Goal: Check status: Check status

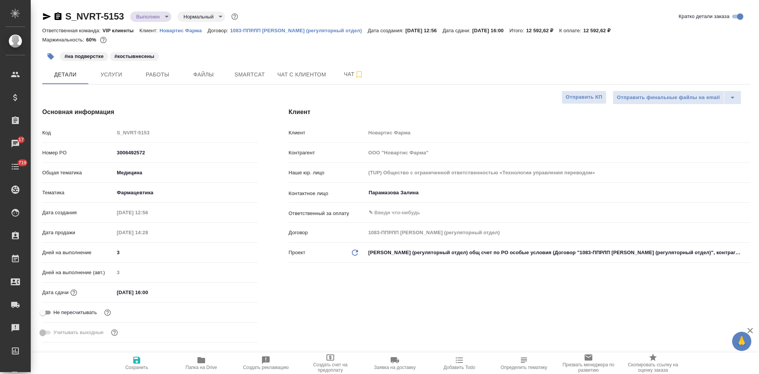
select select "RU"
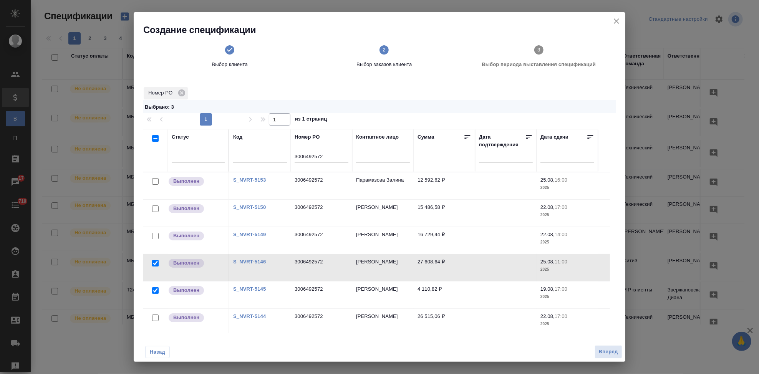
scroll to position [1, 0]
drag, startPoint x: 328, startPoint y: 157, endPoint x: 293, endPoint y: 152, distance: 35.0
click at [293, 152] on th "Номер PO 3006492572" at bounding box center [321, 149] width 61 height 43
click at [252, 177] on link "S_NVRT-5153" at bounding box center [249, 180] width 33 height 6
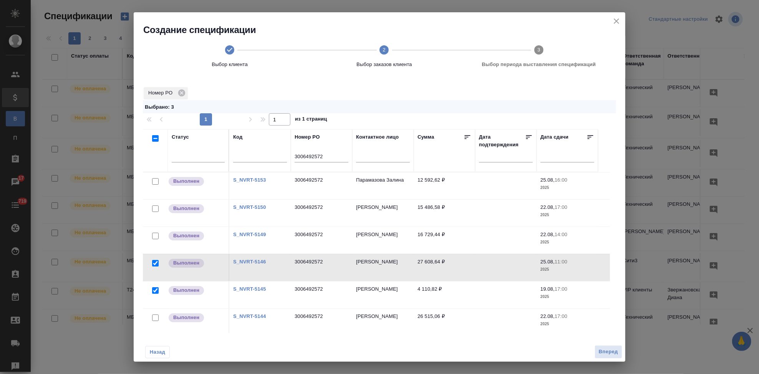
click at [156, 181] on input "checkbox" at bounding box center [155, 181] width 7 height 7
checkbox input "true"
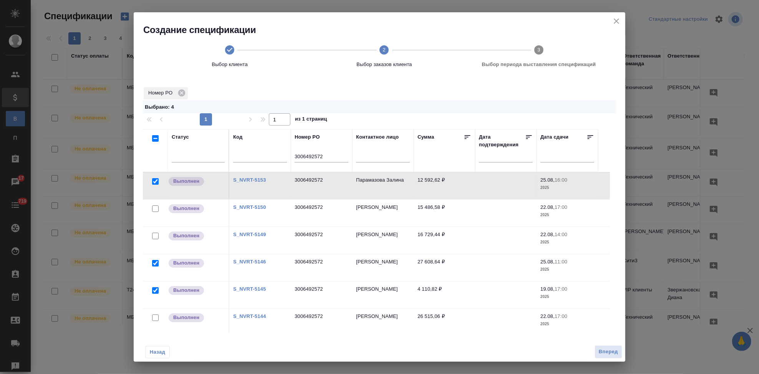
click at [258, 261] on link "S_NVRT-5146" at bounding box center [249, 262] width 33 height 6
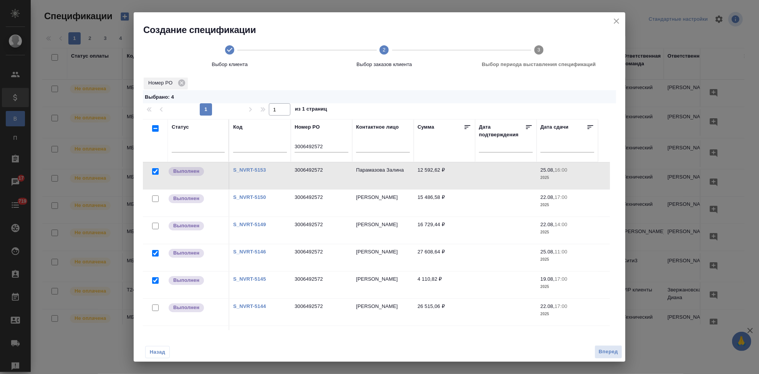
scroll to position [29, 0]
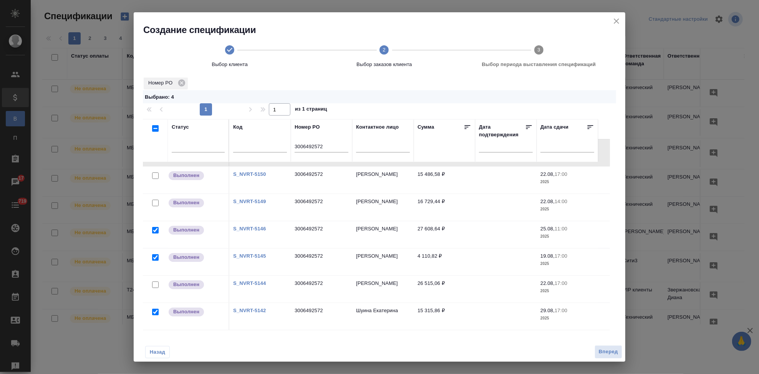
click at [156, 282] on input "checkbox" at bounding box center [155, 285] width 7 height 7
checkbox input "true"
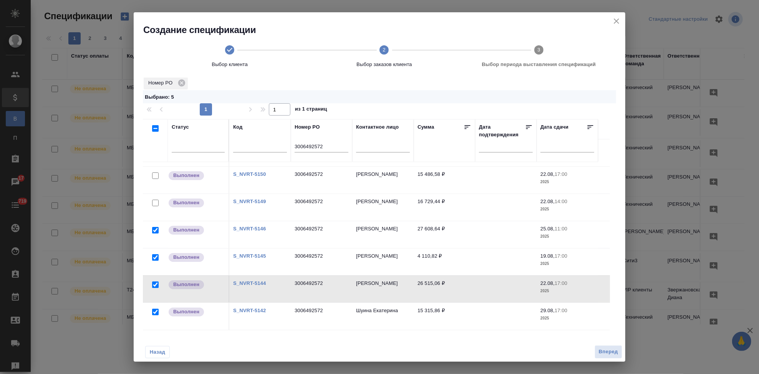
click at [255, 281] on link "S_NVRT-5144" at bounding box center [249, 284] width 33 height 6
click at [158, 200] on input "checkbox" at bounding box center [155, 203] width 7 height 7
checkbox input "true"
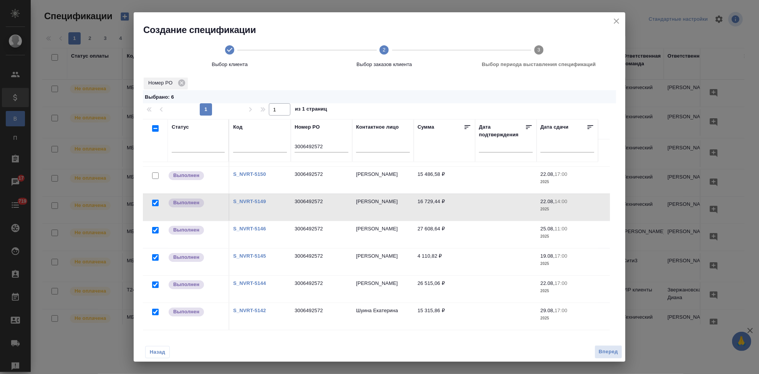
click at [255, 199] on link "S_NVRT-5149" at bounding box center [249, 202] width 33 height 6
click at [158, 173] on input "checkbox" at bounding box center [155, 176] width 7 height 7
checkbox input "true"
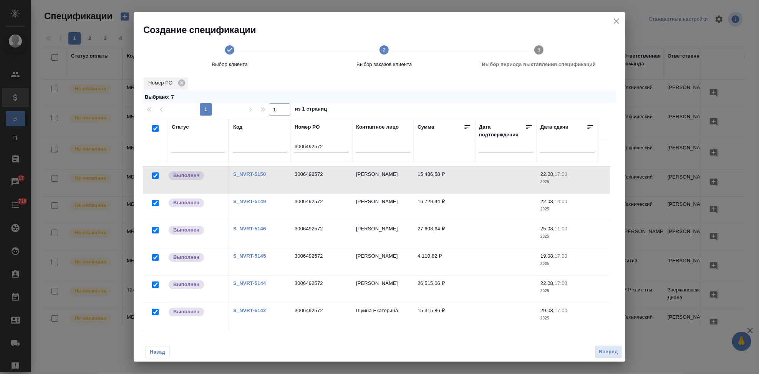
click at [257, 171] on link "S_NVRT-5150" at bounding box center [249, 174] width 33 height 6
click at [609, 355] on span "Вперед" at bounding box center [608, 352] width 19 height 9
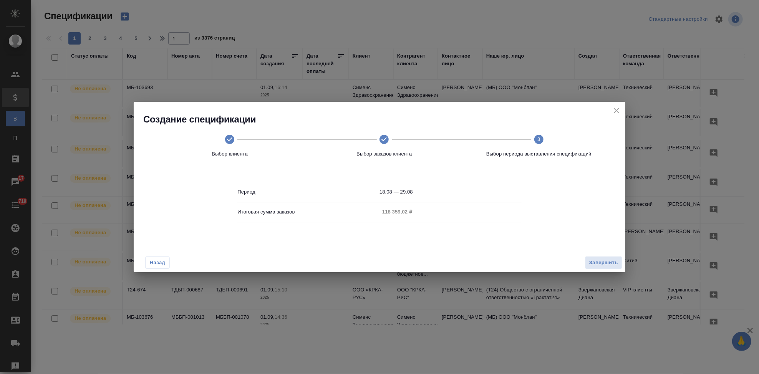
scroll to position [0, 0]
click at [427, 193] on input "18.08 — 29.08" at bounding box center [451, 192] width 142 height 11
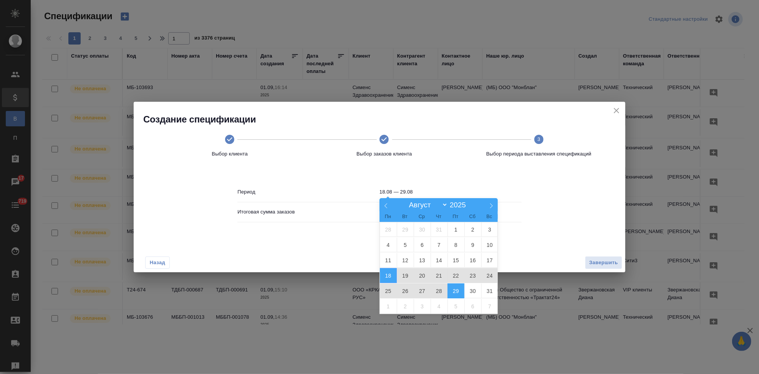
click at [450, 289] on span "29" at bounding box center [456, 291] width 17 height 15
type input "29.08"
click at [450, 290] on span "29" at bounding box center [456, 291] width 17 height 15
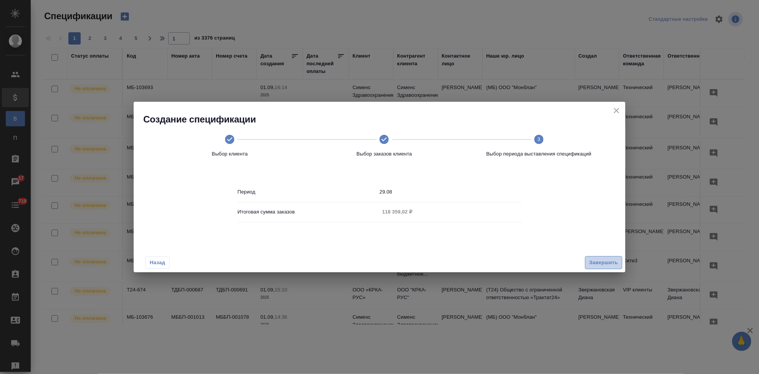
click at [595, 263] on span "Завершить" at bounding box center [604, 263] width 29 height 9
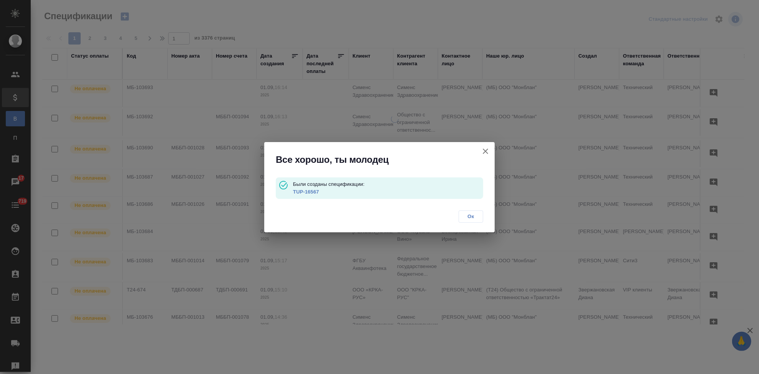
click at [301, 194] on p "TUP-16567" at bounding box center [388, 192] width 190 height 8
click at [304, 193] on link "TUP-16567" at bounding box center [306, 192] width 26 height 6
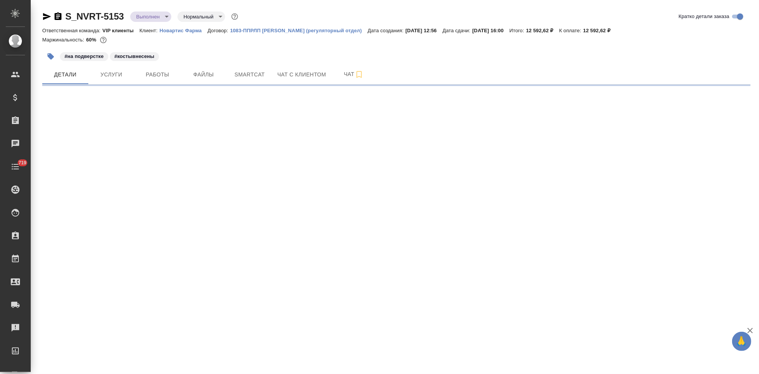
select select "RU"
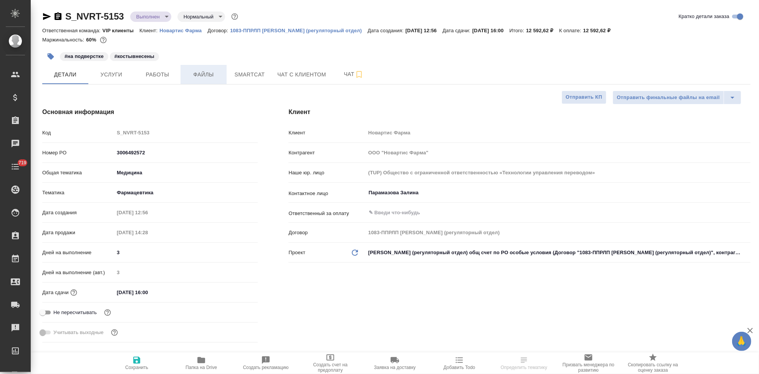
type textarea "x"
type input "[PERSON_NAME]"
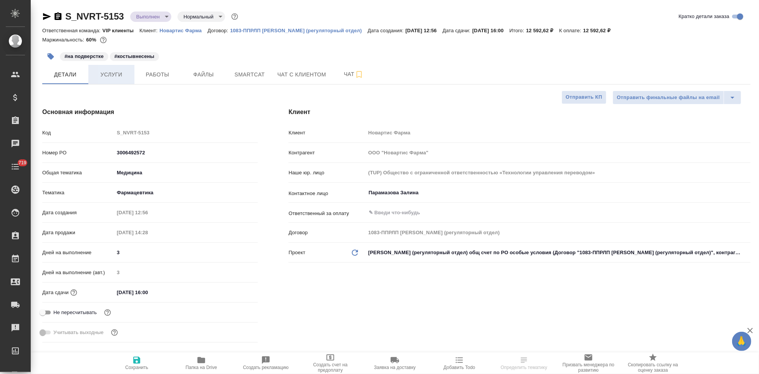
click at [108, 70] on span "Услуги" at bounding box center [111, 75] width 37 height 10
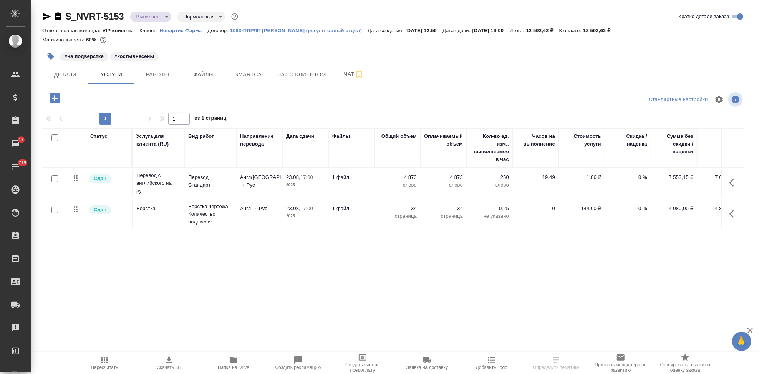
click at [736, 181] on icon "button" at bounding box center [734, 182] width 9 height 9
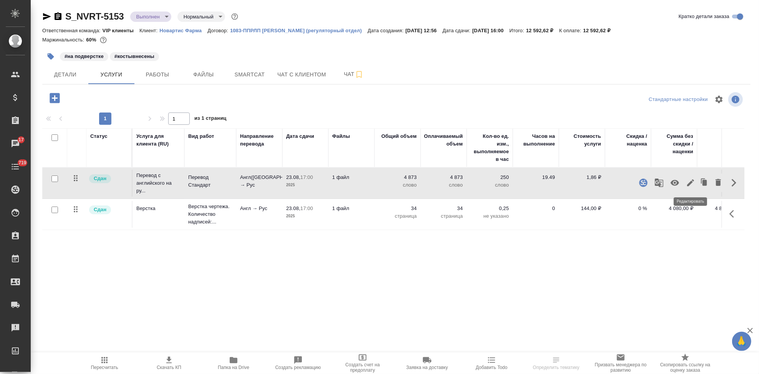
click at [690, 181] on icon "button" at bounding box center [690, 182] width 9 height 9
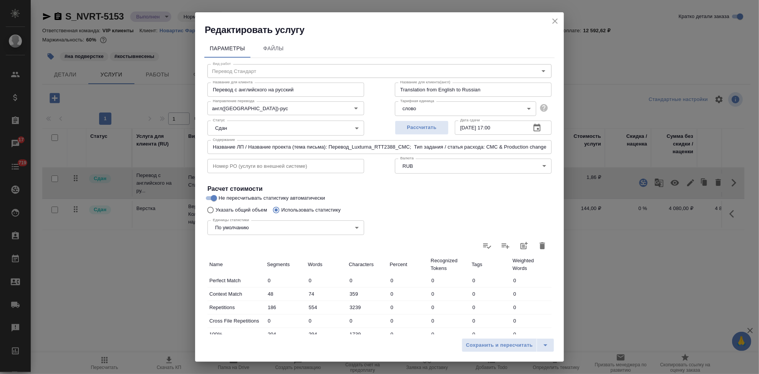
click at [554, 23] on icon "close" at bounding box center [555, 21] width 9 height 9
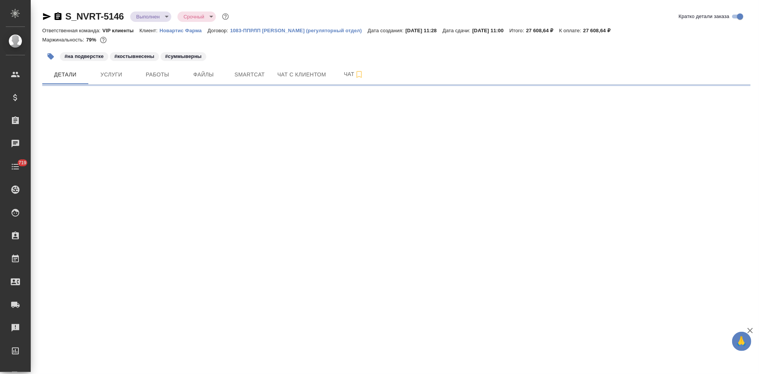
select select "RU"
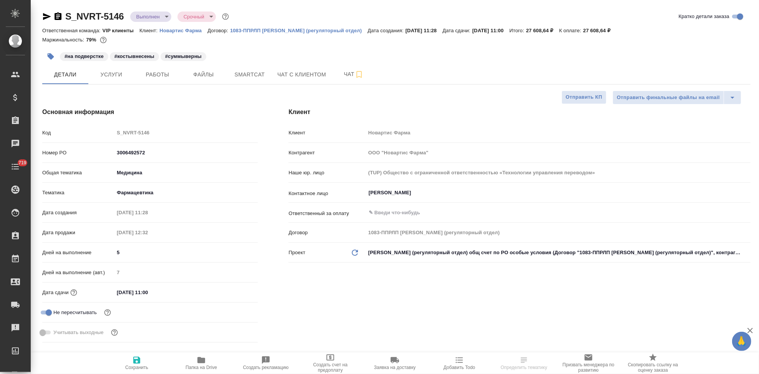
type textarea "x"
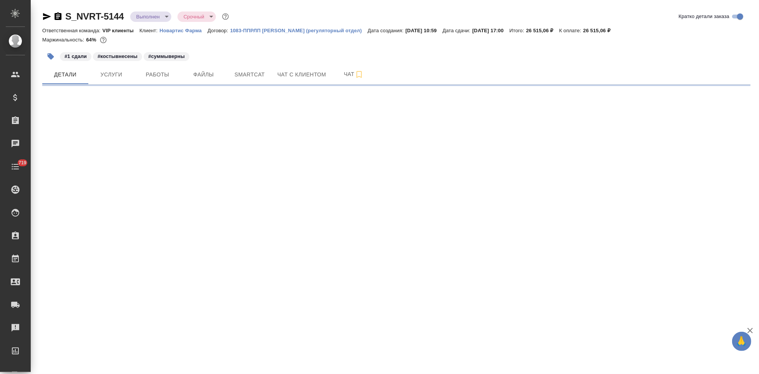
select select "RU"
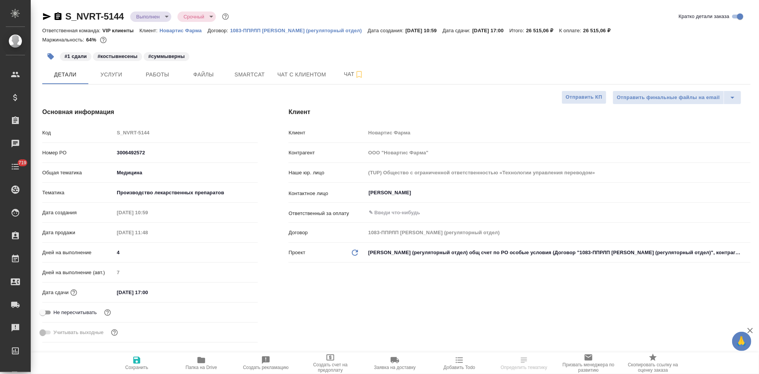
type textarea "x"
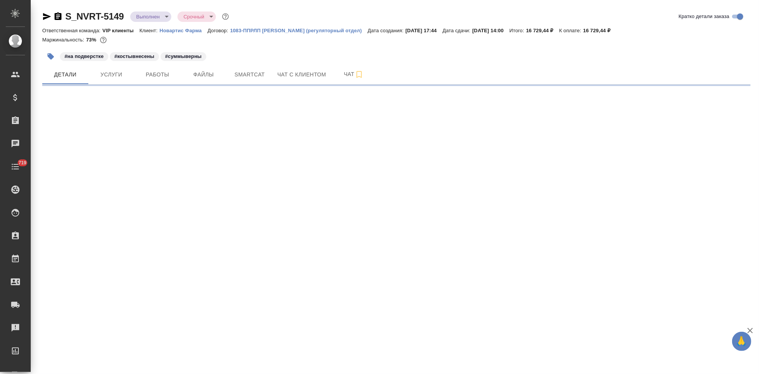
select select "RU"
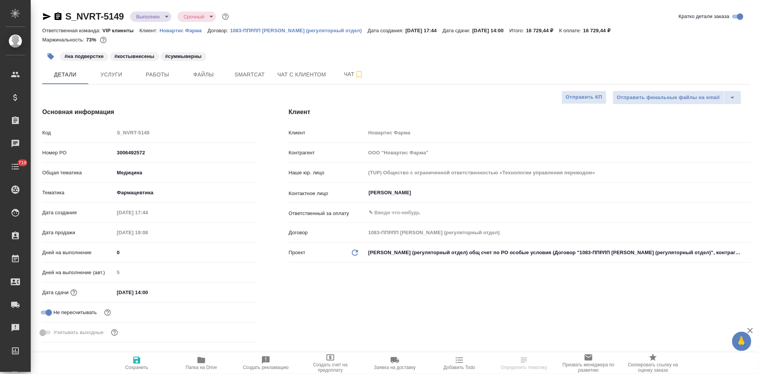
type textarea "x"
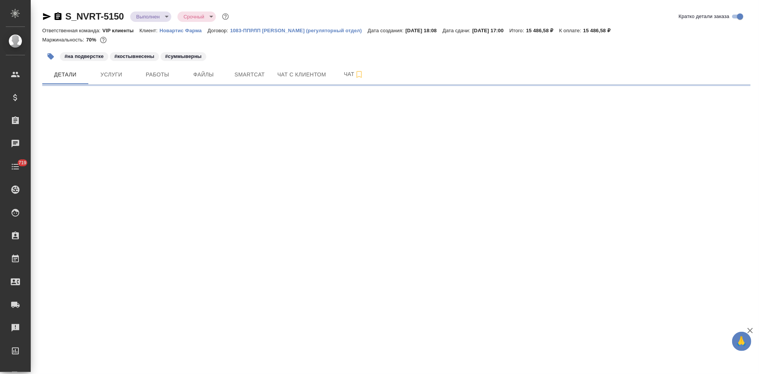
select select "RU"
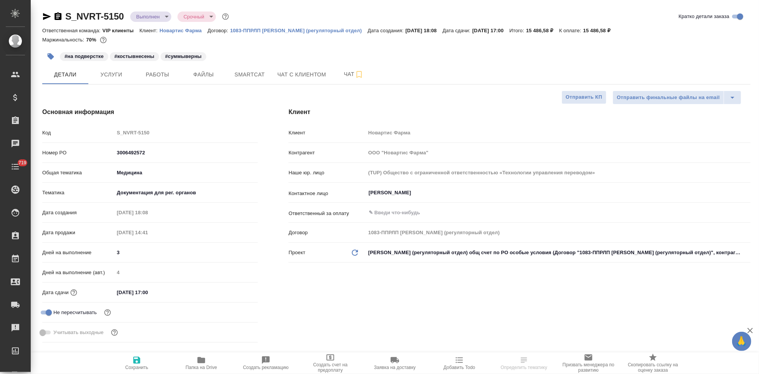
type textarea "x"
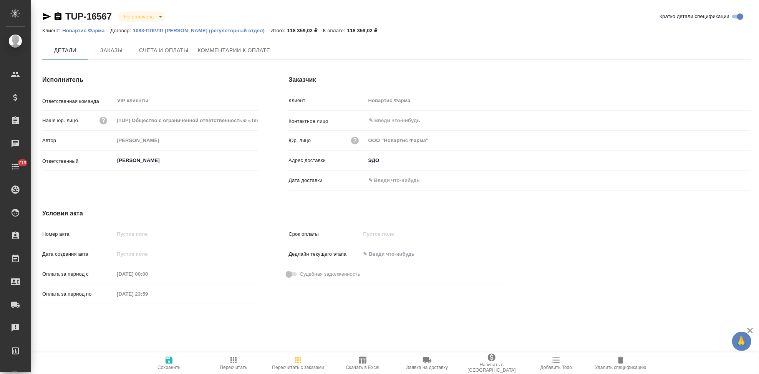
click at [164, 52] on span "Счета и оплаты" at bounding box center [164, 51] width 50 height 10
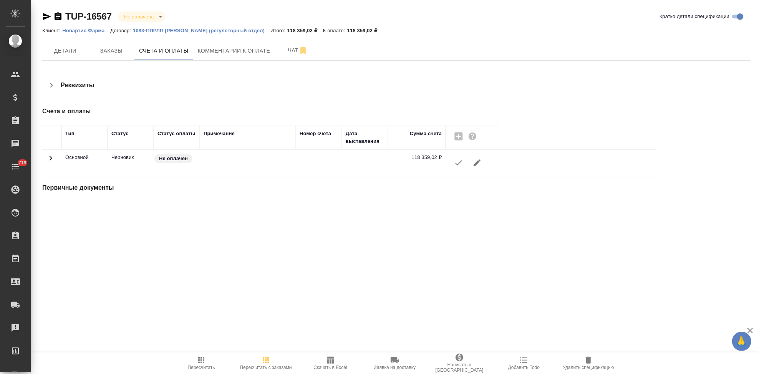
click at [457, 166] on icon "button" at bounding box center [458, 162] width 9 height 9
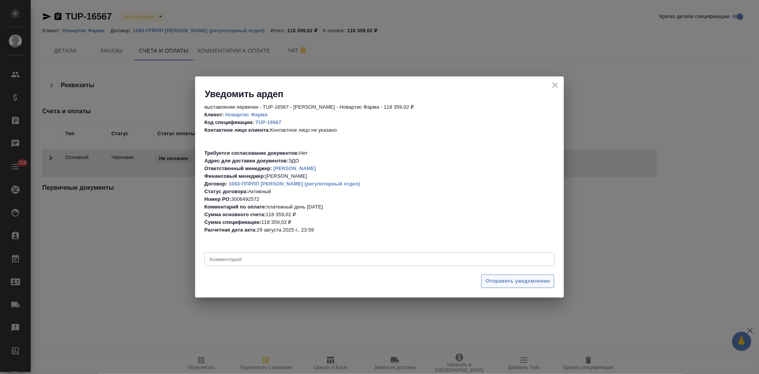
click at [505, 284] on span "Отправить уведомление" at bounding box center [518, 281] width 65 height 9
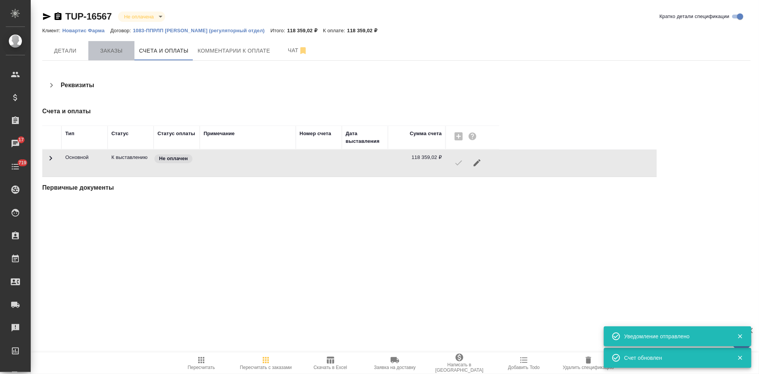
click at [110, 55] on span "Заказы" at bounding box center [111, 51] width 37 height 10
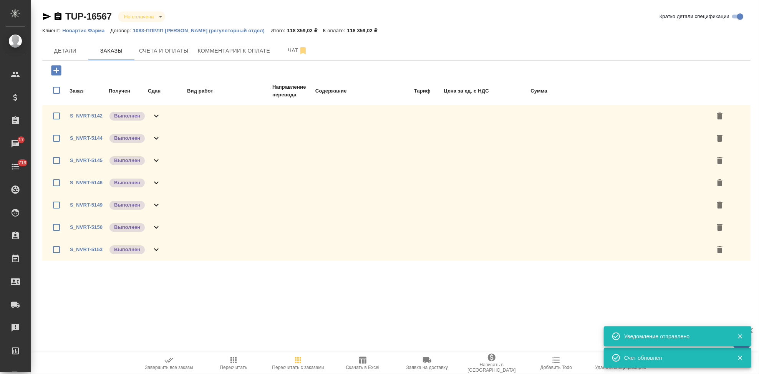
click at [166, 361] on icon "button" at bounding box center [169, 360] width 9 height 9
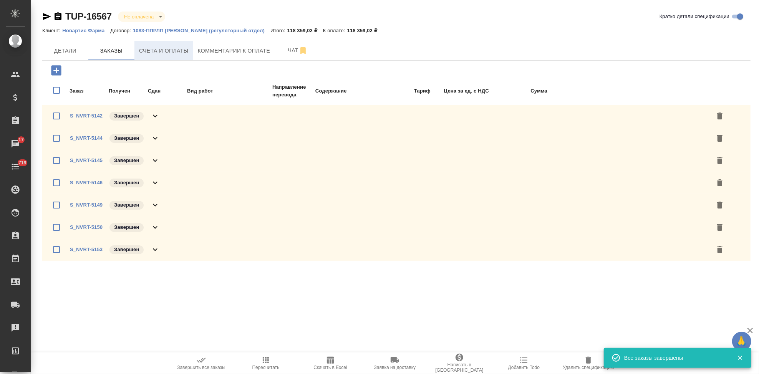
click at [173, 52] on span "Счета и оплаты" at bounding box center [164, 51] width 50 height 10
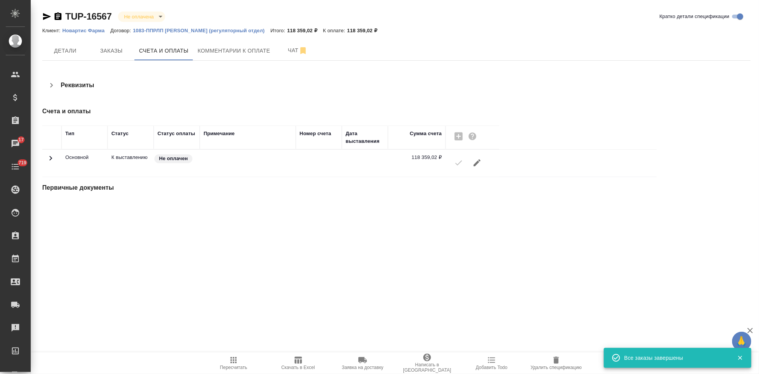
click at [473, 165] on icon "button" at bounding box center [477, 162] width 9 height 9
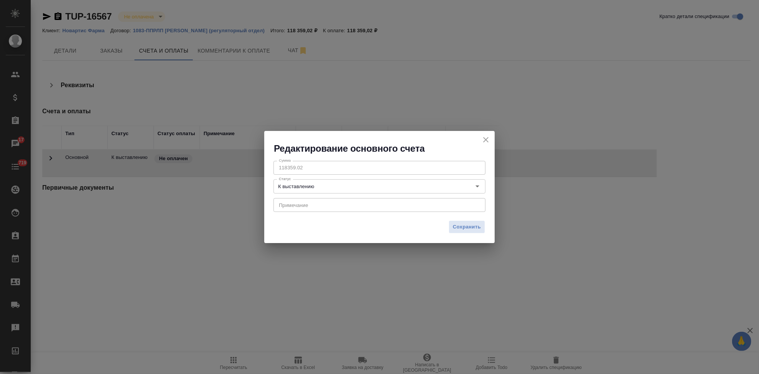
click at [357, 208] on div "x Примечание" at bounding box center [380, 205] width 212 height 14
click at [485, 140] on icon "close" at bounding box center [486, 139] width 9 height 9
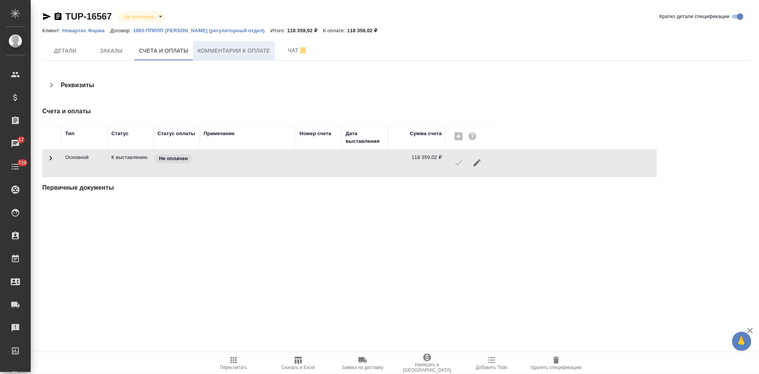
click at [213, 56] on button "Комментарии к оплате" at bounding box center [234, 50] width 82 height 19
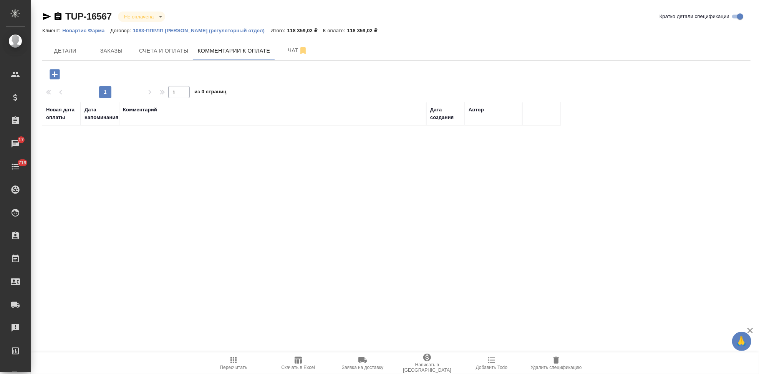
click at [175, 53] on span "Счета и оплаты" at bounding box center [164, 51] width 50 height 10
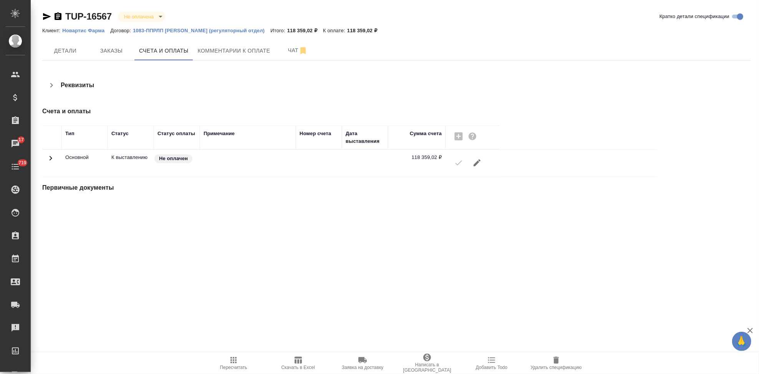
click at [460, 165] on div at bounding box center [473, 163] width 46 height 18
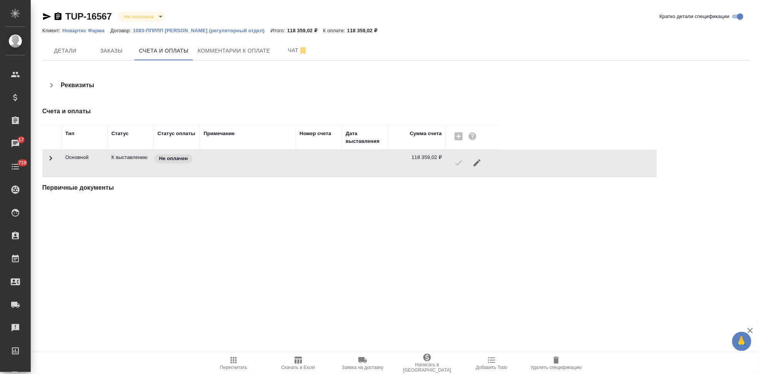
click at [452, 162] on div at bounding box center [473, 163] width 46 height 18
